Goal: Task Accomplishment & Management: Manage account settings

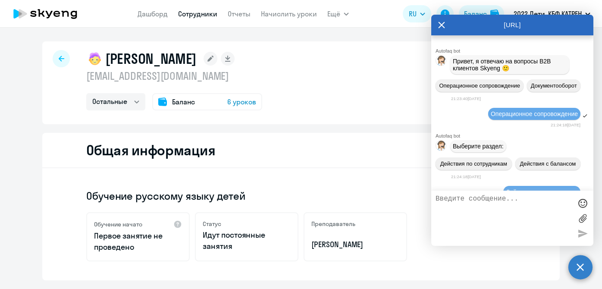
select select "others"
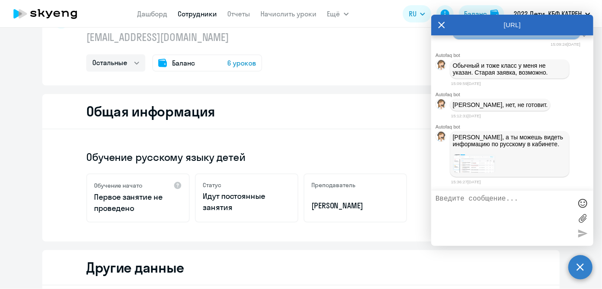
click at [518, 174] on div at bounding box center [510, 164] width 114 height 20
click at [506, 167] on div at bounding box center [510, 164] width 114 height 20
click at [457, 173] on img at bounding box center [474, 163] width 43 height 19
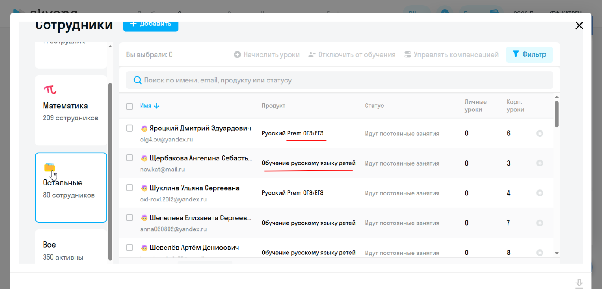
click at [573, 24] on icon "Close" at bounding box center [580, 26] width 14 height 14
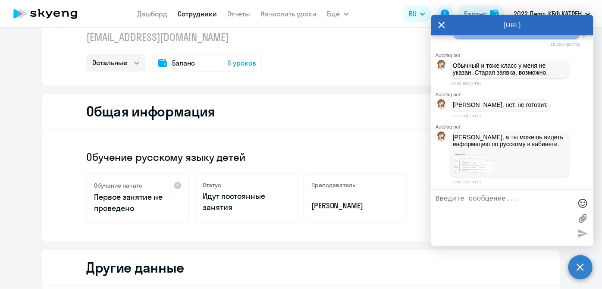
click at [490, 208] on textarea at bounding box center [504, 218] width 136 height 47
type textarea "[PERSON_NAME], я имею"
click at [213, 12] on link "Сотрудники" at bounding box center [197, 13] width 39 height 9
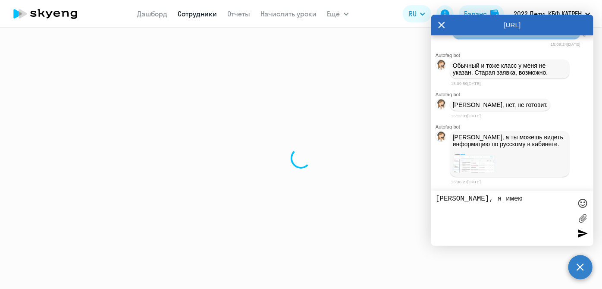
select select "30"
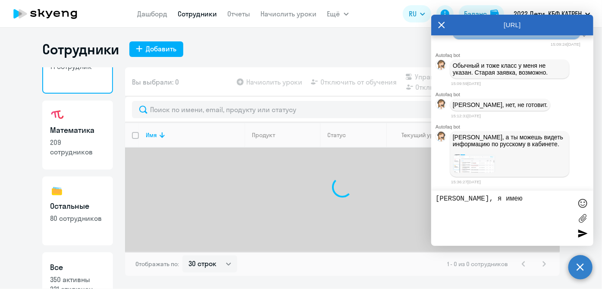
scroll to position [75, 0]
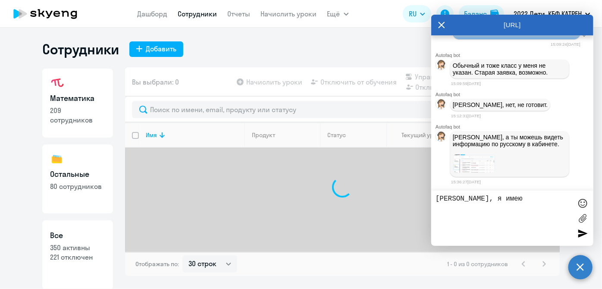
click at [93, 255] on p "221 отключен" at bounding box center [77, 256] width 55 height 9
select select "30"
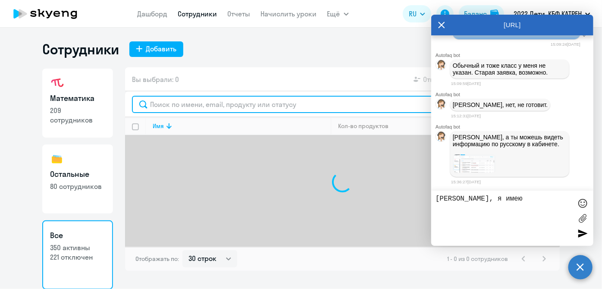
click at [201, 101] on input "text" at bounding box center [342, 104] width 421 height 17
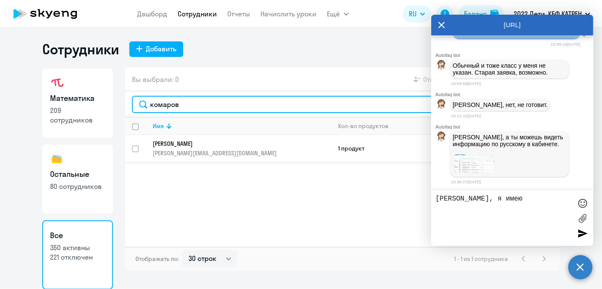
type input "комаров"
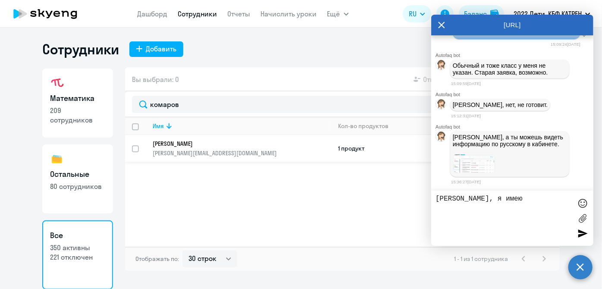
click at [260, 144] on p "[PERSON_NAME]" at bounding box center [236, 144] width 166 height 8
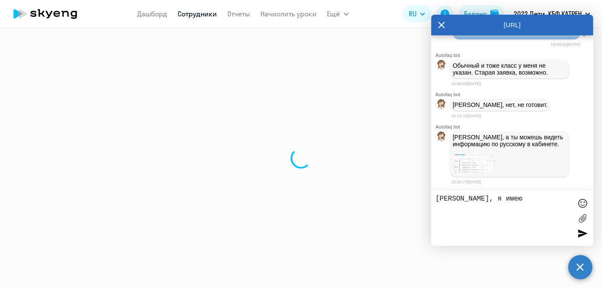
select select "math"
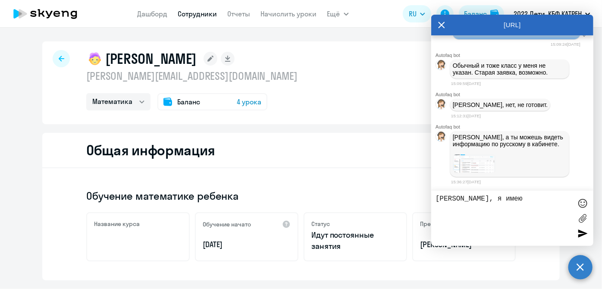
scroll to position [119475, 0]
click at [489, 208] on textarea "[PERSON_NAME], я имею" at bounding box center [504, 218] width 136 height 47
click at [158, 14] on link "Дашборд" at bounding box center [153, 13] width 30 height 9
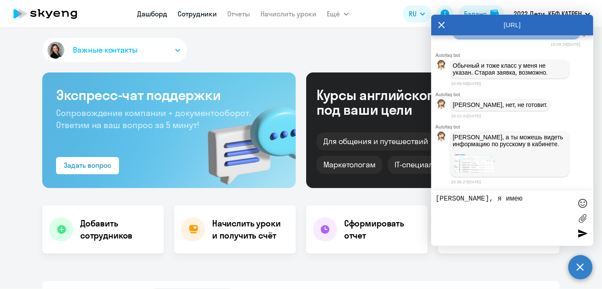
click at [189, 10] on link "Сотрудники" at bounding box center [197, 13] width 39 height 9
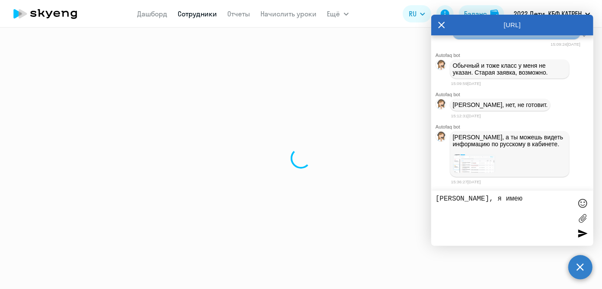
select select "30"
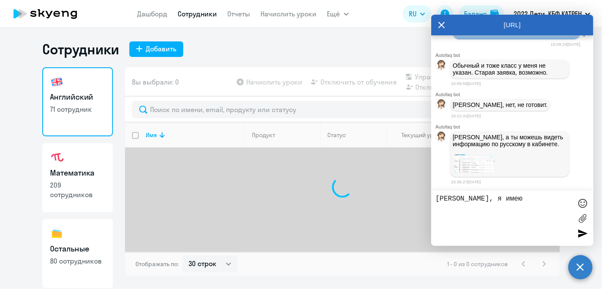
click at [479, 162] on img at bounding box center [474, 163] width 43 height 19
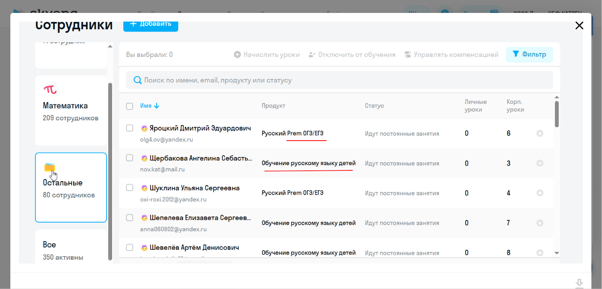
click at [576, 22] on icon "Close" at bounding box center [580, 26] width 8 height 8
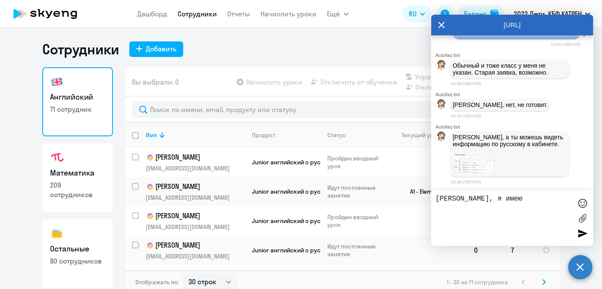
click at [79, 249] on h3 "Остальные" at bounding box center [77, 248] width 55 height 11
select select "30"
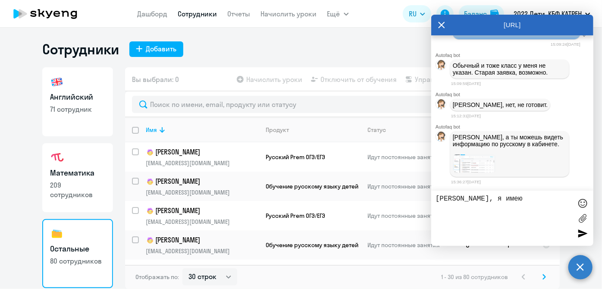
click at [488, 192] on div "[PERSON_NAME], я имею" at bounding box center [512, 218] width 162 height 55
drag, startPoint x: 506, startPoint y: 198, endPoint x: 355, endPoint y: 176, distance: 152.6
click at [431, 196] on body "[PERSON_NAME] Отчеты Начислить уроки Ещё Документооборот Все продукты Дашборд С…" at bounding box center [301, 144] width 602 height 289
click at [584, 202] on div at bounding box center [582, 203] width 13 height 13
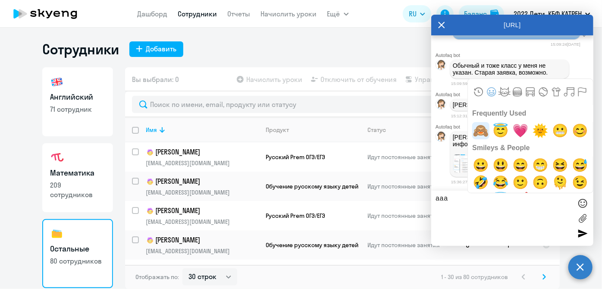
click at [480, 132] on span "🙈" at bounding box center [481, 130] width 20 height 17
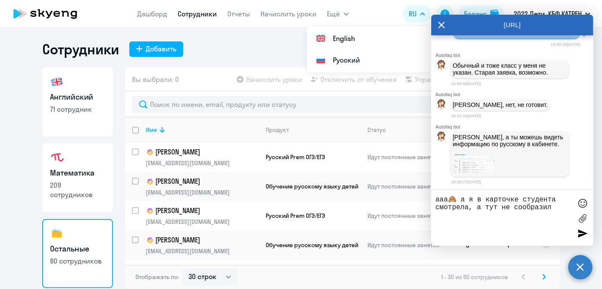
type textarea "ааа🙈 а я в карточке студента смотрела, а тут не сообразила"
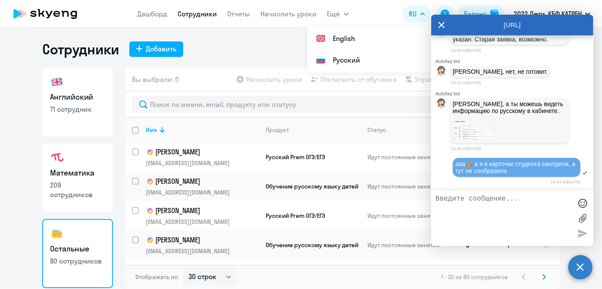
scroll to position [119510, 0]
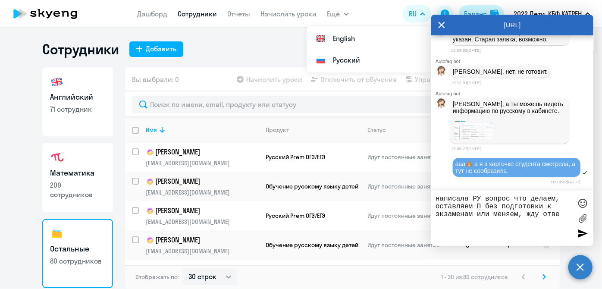
type textarea "написала РУ вопрос что делаем, оставляем П без подготовки к экзаменам или меняе…"
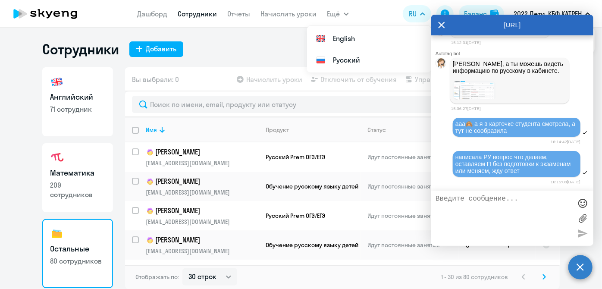
scroll to position [119550, 0]
paste textarea "40589450 [PERSON_NAME]"
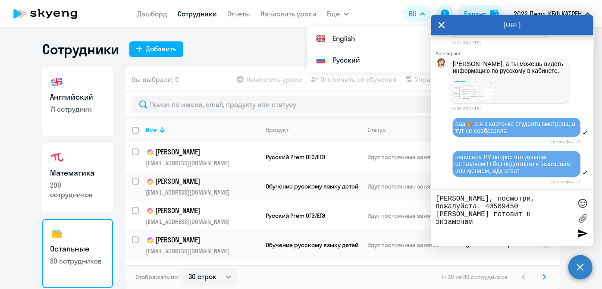
type textarea "[PERSON_NAME], посмотри, пожалуйста. 40589450 [PERSON_NAME] готовит к экзаменам?"
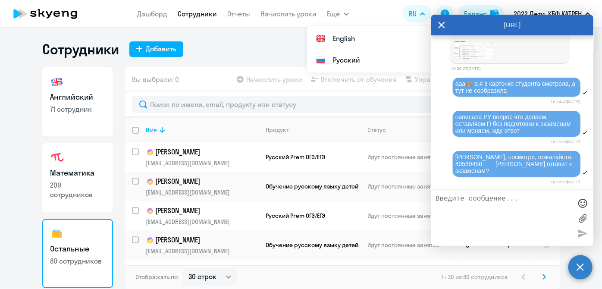
scroll to position [119315, 0]
drag, startPoint x: 544, startPoint y: 131, endPoint x: 452, endPoint y: 132, distance: 91.9
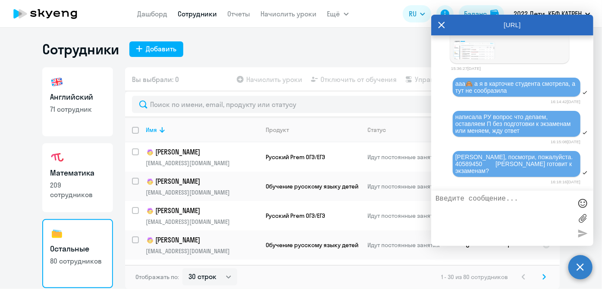
copy span "4520175 [PERSON_NAME]"
click at [476, 221] on textarea at bounding box center [504, 218] width 136 height 47
paste textarea "4520175 [PERSON_NAME]"
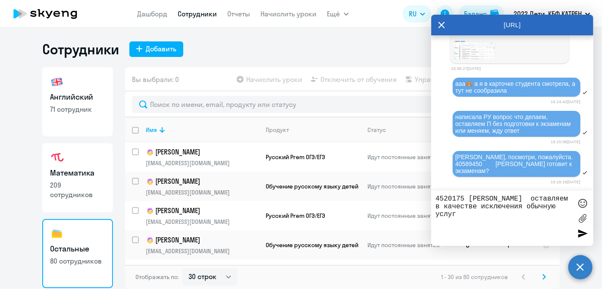
type textarea "4520175 [PERSON_NAME] оставляем в качестве исключения обычную услугу"
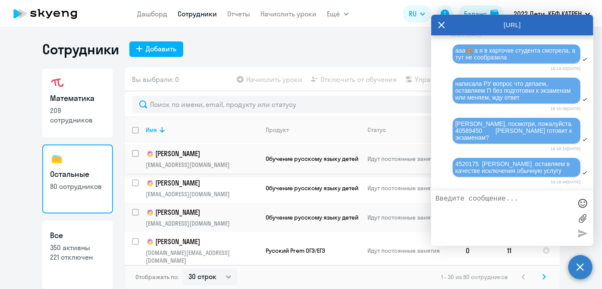
scroll to position [353, 0]
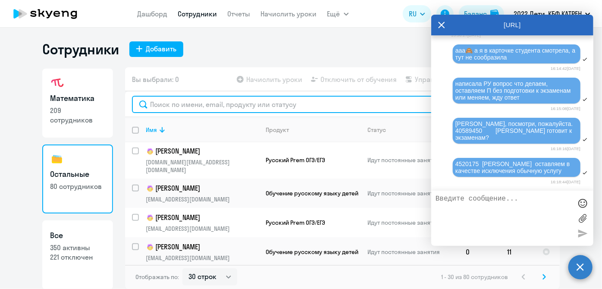
click at [198, 105] on input "text" at bounding box center [342, 104] width 421 height 17
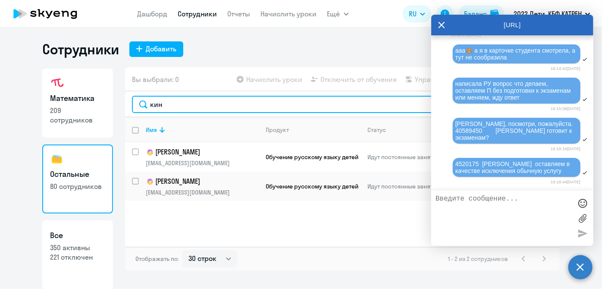
type input "кин"
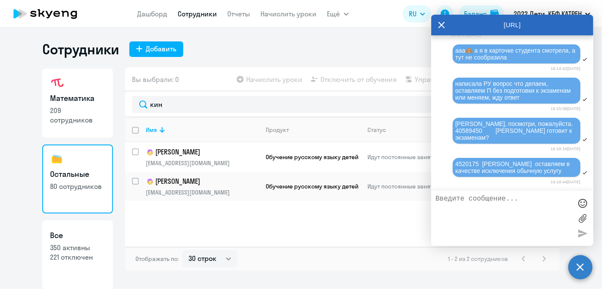
click at [81, 248] on p "350 активны" at bounding box center [77, 247] width 55 height 9
select select "30"
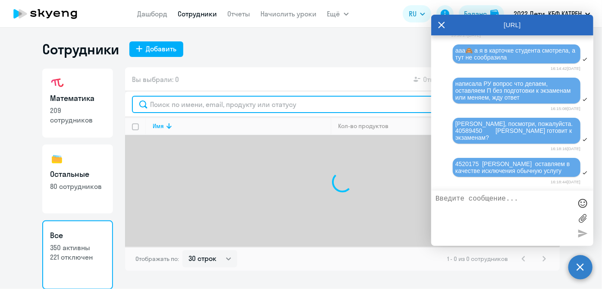
click at [182, 104] on input "text" at bounding box center [342, 104] width 421 height 17
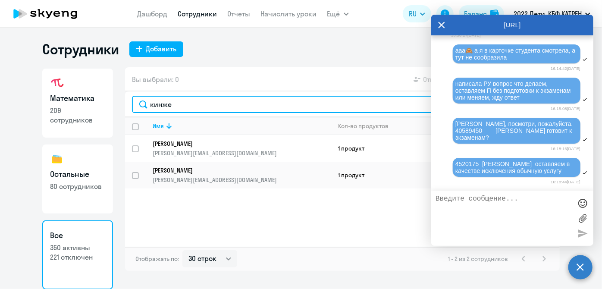
type input "кинже"
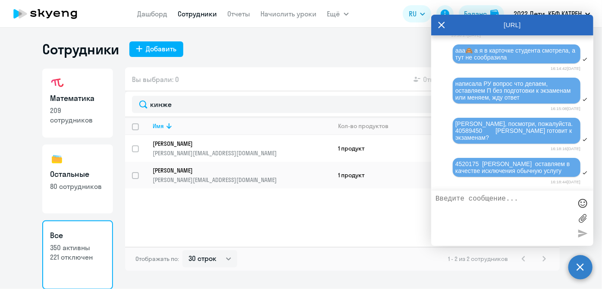
click at [443, 27] on icon at bounding box center [442, 25] width 6 height 6
click at [137, 175] on input "select row 37926713" at bounding box center [140, 180] width 17 height 17
checkbox input "true"
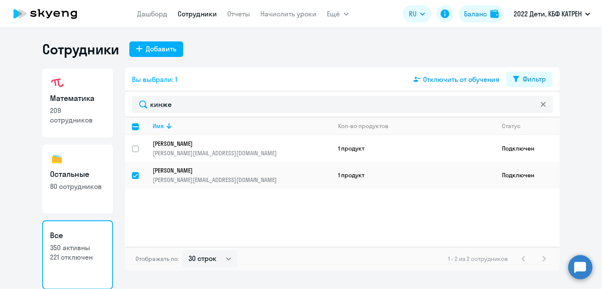
click at [435, 79] on span "Отключить от обучения" at bounding box center [461, 79] width 76 height 10
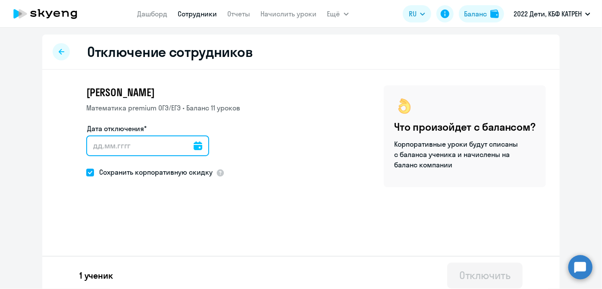
click at [93, 143] on input "Дата отключения*" at bounding box center [147, 145] width 123 height 21
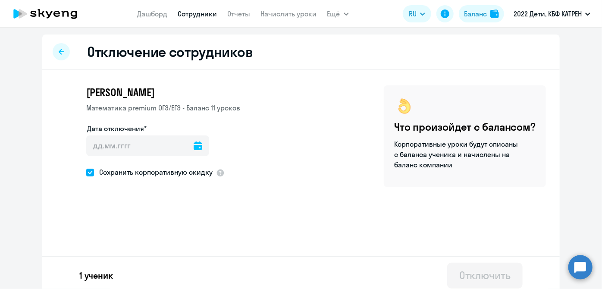
click at [194, 148] on icon at bounding box center [198, 145] width 9 height 9
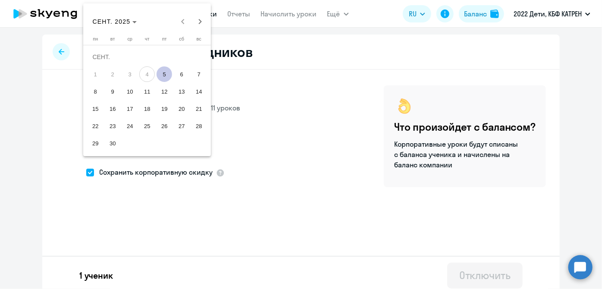
click at [160, 74] on span "5" at bounding box center [165, 74] width 16 height 16
type input "[DATE]"
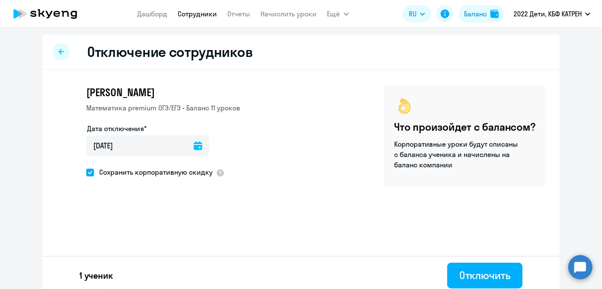
click at [91, 174] on span at bounding box center [90, 173] width 8 height 8
click at [86, 173] on input "Сохранить корпоративную скидку" at bounding box center [86, 172] width 0 height 0
checkbox input "false"
click at [460, 279] on div "Отключить" at bounding box center [484, 275] width 51 height 14
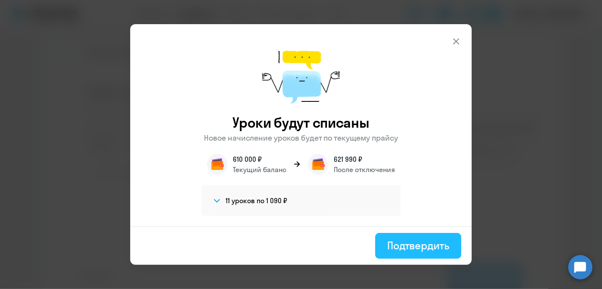
click at [413, 247] on div "Подтвердить" at bounding box center [418, 246] width 62 height 14
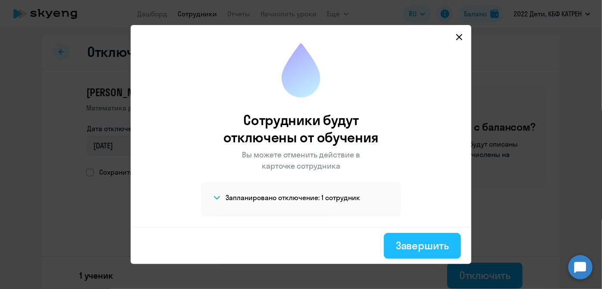
drag, startPoint x: 405, startPoint y: 246, endPoint x: 390, endPoint y: 238, distance: 16.8
click at [405, 246] on div "Завершить" at bounding box center [422, 246] width 53 height 14
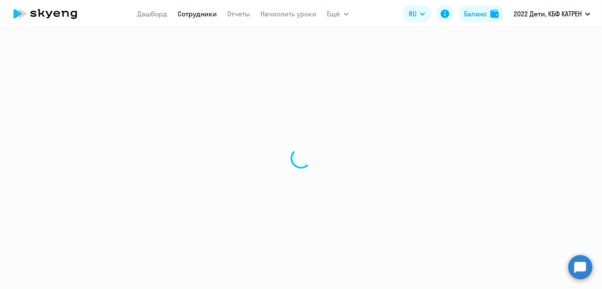
select select "30"
